Goal: Information Seeking & Learning: Learn about a topic

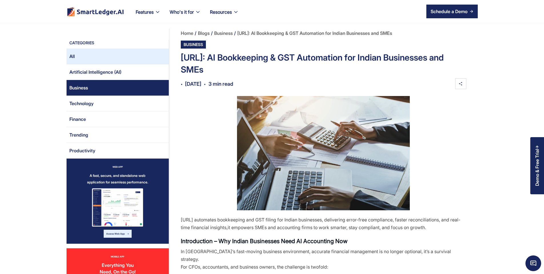
click at [87, 58] on link "All" at bounding box center [117, 57] width 102 height 16
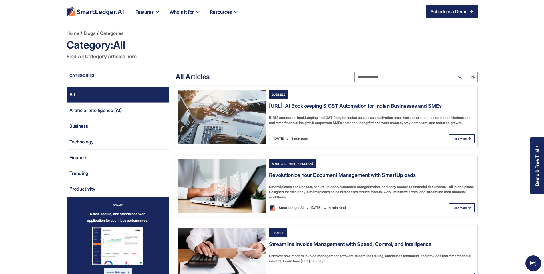
scroll to position [34, 0]
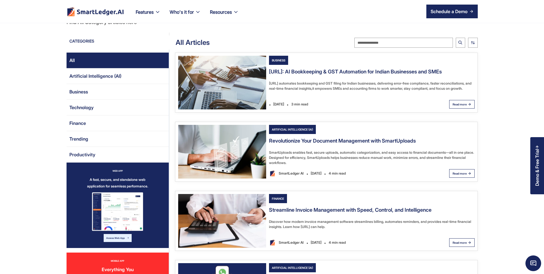
click at [317, 91] on div "SmartUploads enables fast, secure uploads, automatic categorization, and easy a…" at bounding box center [371, 86] width 205 height 10
click at [274, 144] on h4 "Revolutionize Your Document Management with SmartUploads" at bounding box center [342, 140] width 147 height 7
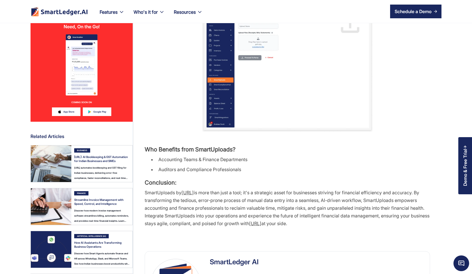
scroll to position [753, 0]
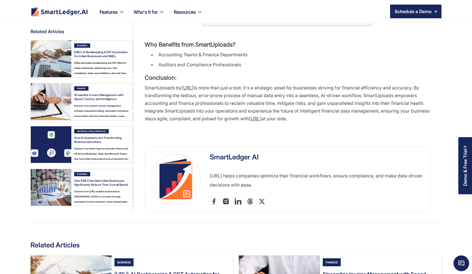
click at [94, 58] on div "[URL]: AI Bookkeeping & GST Automation for Indian Businesses and SMEs" at bounding box center [101, 54] width 55 height 8
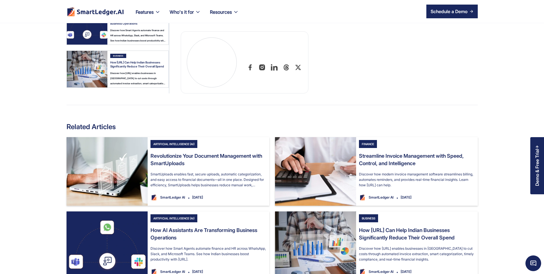
scroll to position [1061, 0]
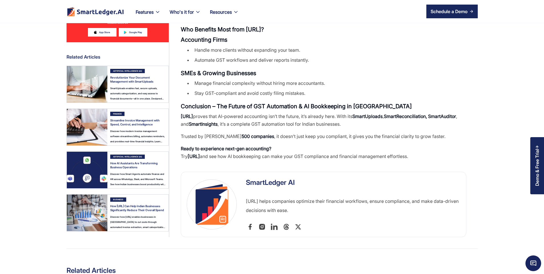
scroll to position [796, 0]
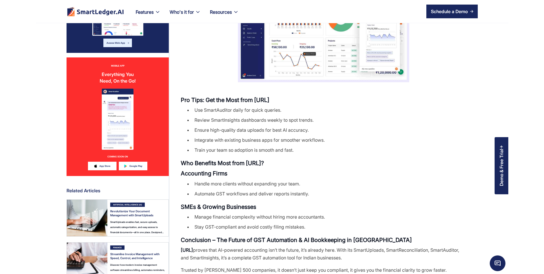
scroll to position [856, 0]
